Goal: Navigation & Orientation: Go to known website

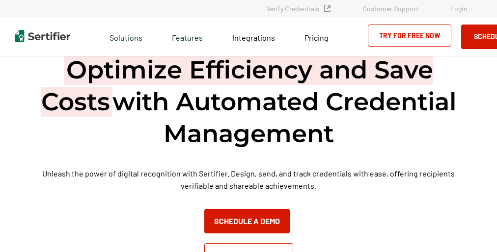
click at [248, 126] on h1 "Optimize Efficiency and Save Costs with Automated Credential Management" at bounding box center [248, 102] width 481 height 96
